Goal: Information Seeking & Learning: Find specific fact

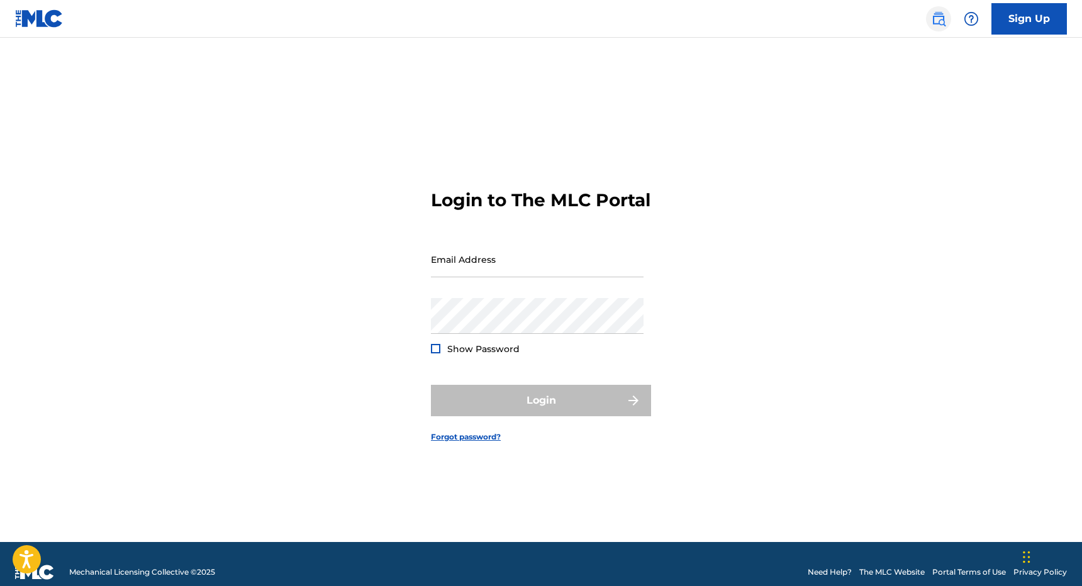
click at [938, 21] on img at bounding box center [938, 18] width 15 height 15
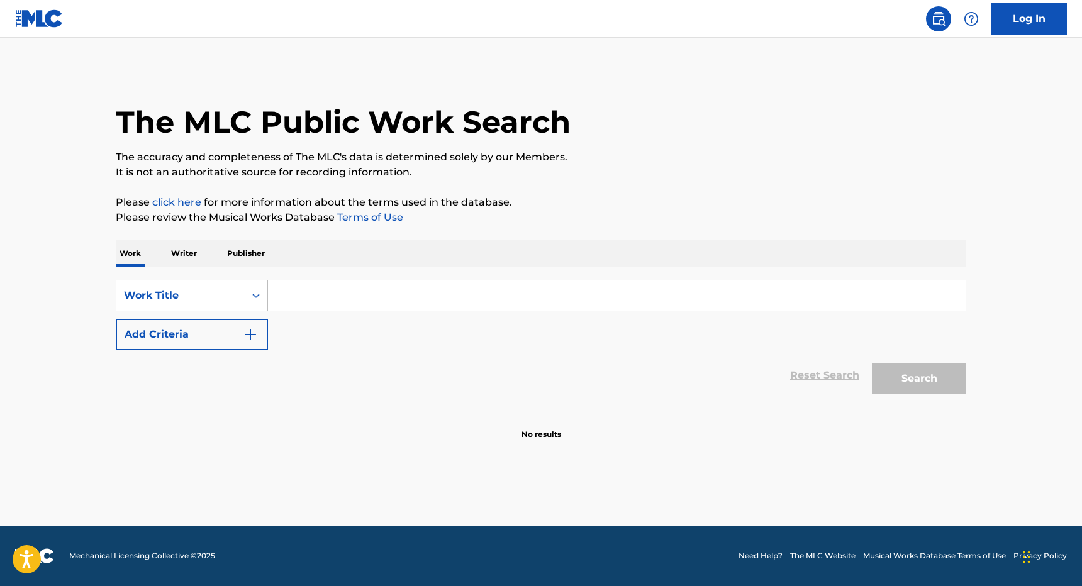
click at [429, 284] on input "Search Form" at bounding box center [616, 296] width 697 height 30
paste input "Say That You Love Me"
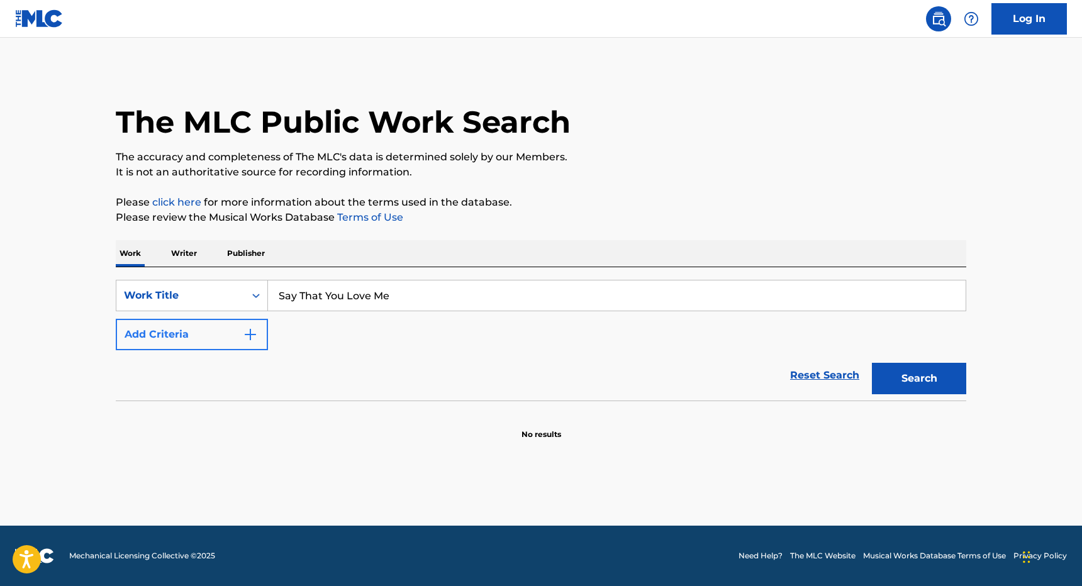
type input "Say That You Love Me"
click at [226, 324] on button "Add Criteria" at bounding box center [192, 334] width 152 height 31
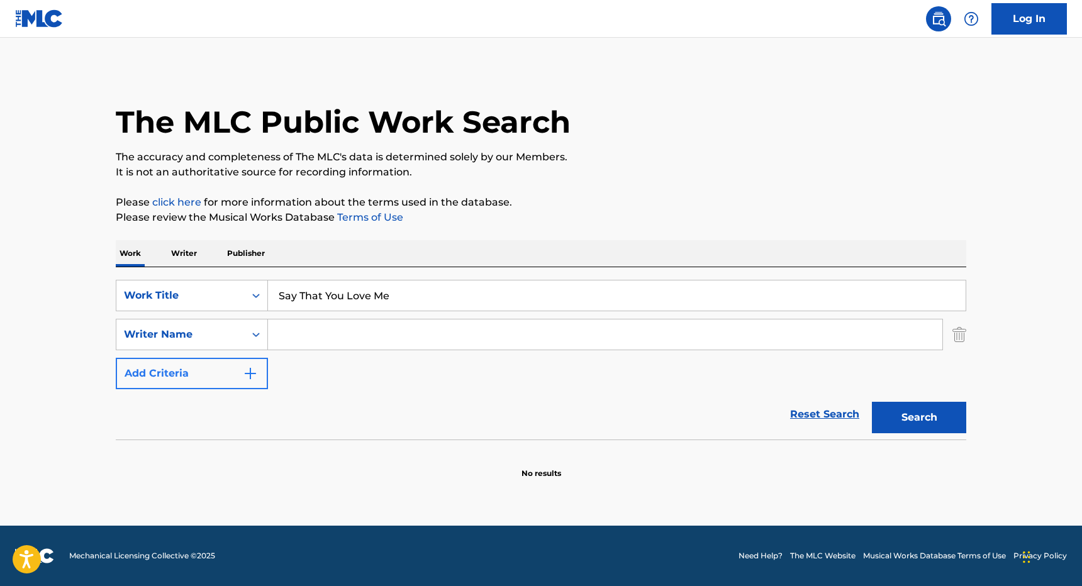
click at [297, 332] on input "Search Form" at bounding box center [605, 334] width 674 height 30
type input "[PERSON_NAME]"
click at [872, 402] on button "Search" at bounding box center [919, 417] width 94 height 31
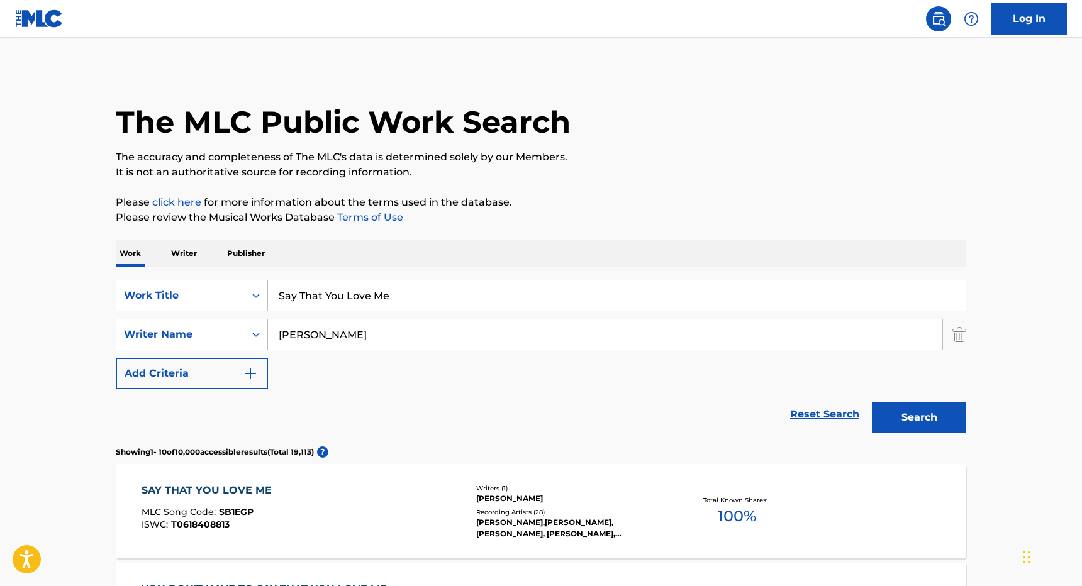
click at [518, 529] on div "[PERSON_NAME],[PERSON_NAME], [PERSON_NAME], [PERSON_NAME], [PERSON_NAME], [PERS…" at bounding box center [571, 528] width 190 height 23
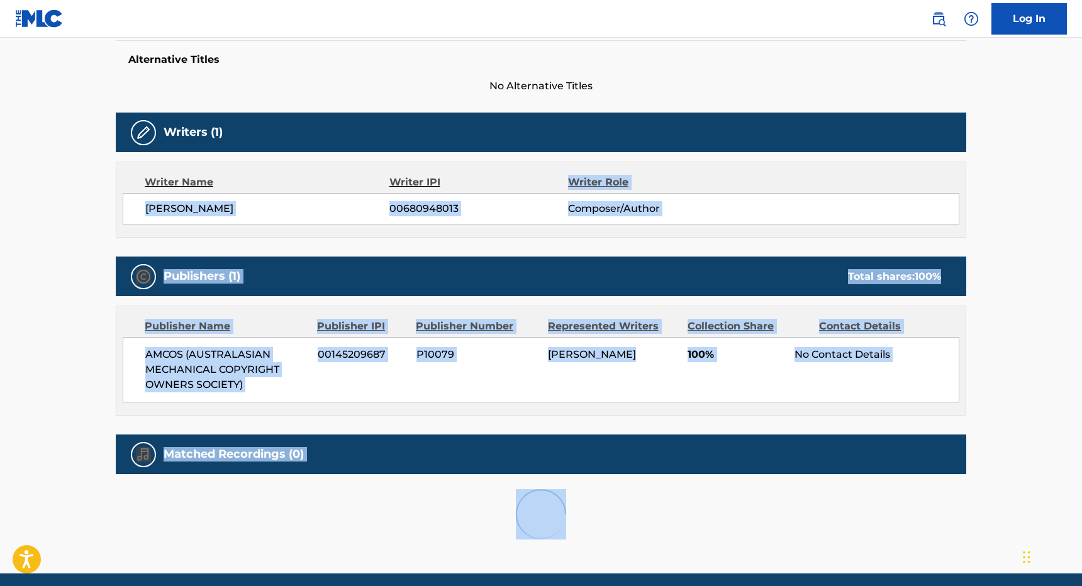
scroll to position [377, 0]
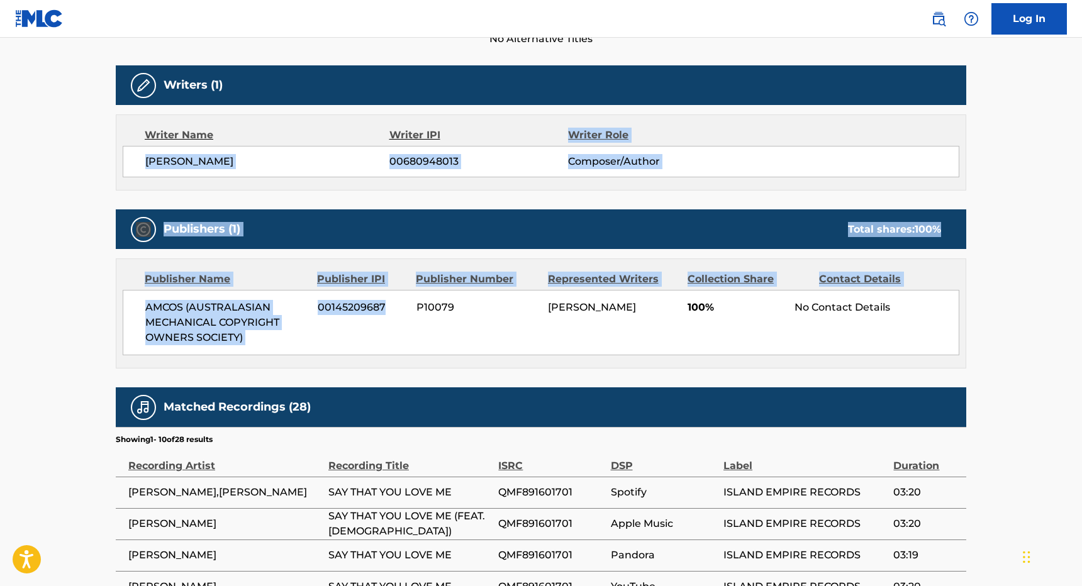
drag, startPoint x: 482, startPoint y: 511, endPoint x: 409, endPoint y: 326, distance: 199.1
click at [409, 326] on div "Work Detail Member Work Identifier -- MLC Song Code SB1EGP ISWC T0618408813 Dur…" at bounding box center [541, 342] width 850 height 990
click at [410, 326] on div "AMCOS (AUSTRALASIAN MECHANICAL COPYRIGHT OWNERS SOCIETY) 00145209687 P10079 [PE…" at bounding box center [541, 322] width 836 height 65
